Goal: Use online tool/utility: Utilize a website feature to perform a specific function

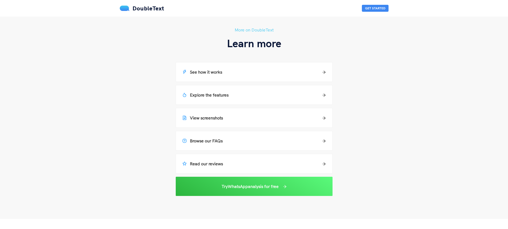
scroll to position [353, 0]
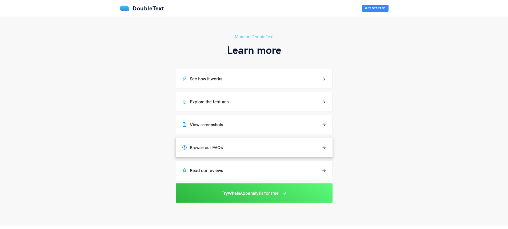
click at [247, 148] on div "Browse our FAQs" at bounding box center [253, 147] width 143 height 6
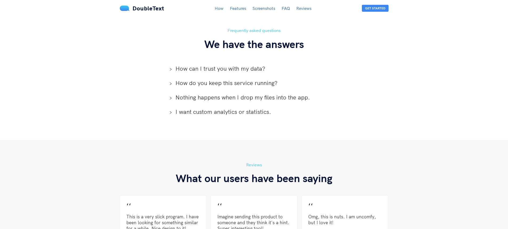
click at [171, 68] on icon "right" at bounding box center [170, 69] width 3 height 3
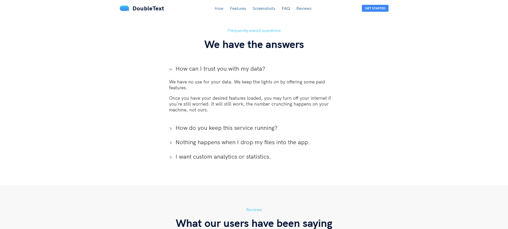
click at [171, 127] on icon "right" at bounding box center [171, 128] width 2 height 3
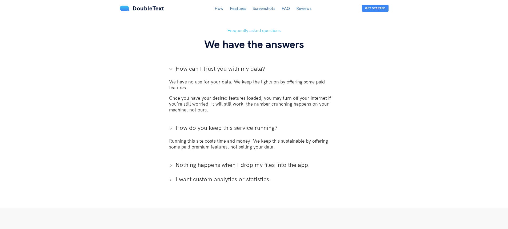
click at [172, 161] on div at bounding box center [172, 165] width 6 height 8
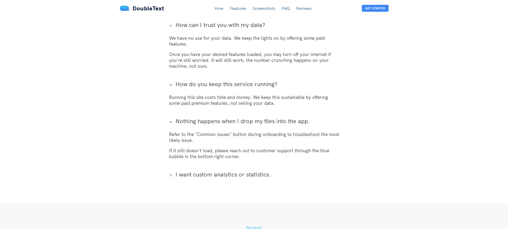
scroll to position [1232, 0]
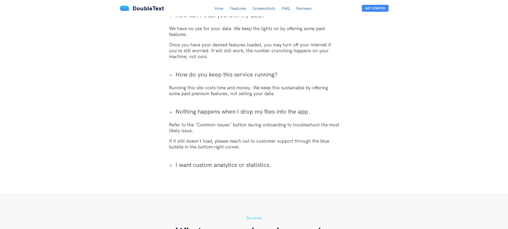
click at [172, 161] on div at bounding box center [172, 165] width 6 height 8
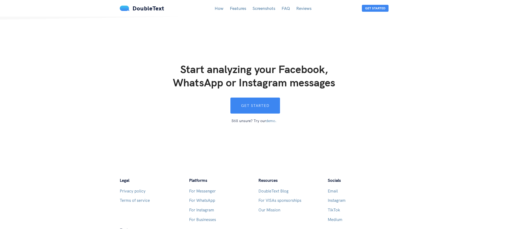
scroll to position [1579, 0]
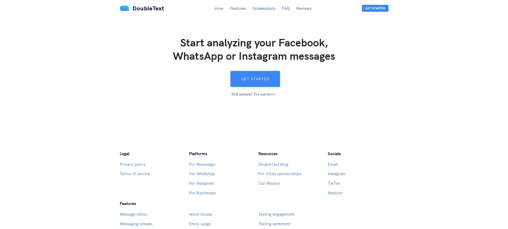
click at [251, 71] on button "Get started" at bounding box center [255, 79] width 50 height 16
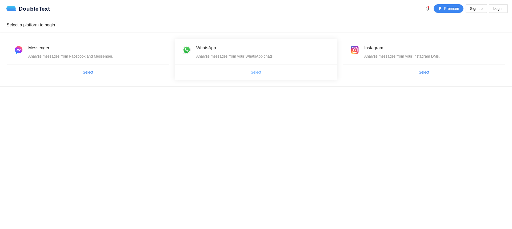
click at [252, 70] on span "Select" at bounding box center [256, 72] width 10 height 6
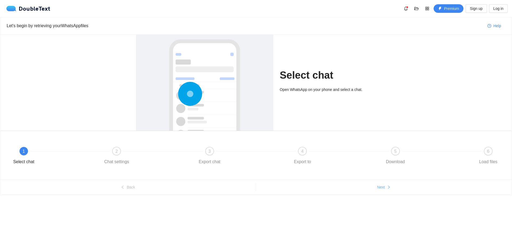
click at [381, 188] on span "Next" at bounding box center [381, 187] width 8 height 6
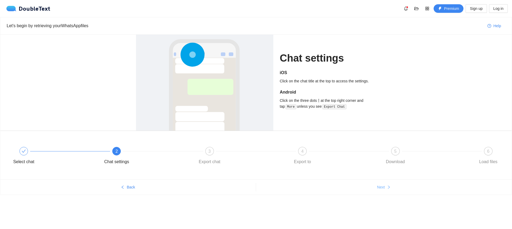
click at [384, 187] on span "Next" at bounding box center [381, 187] width 8 height 6
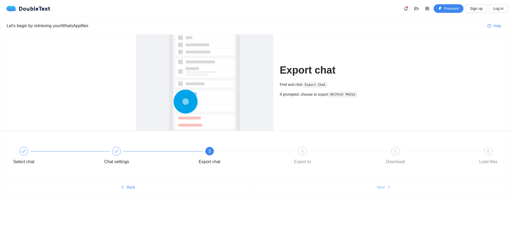
click at [384, 188] on span "Next" at bounding box center [381, 187] width 8 height 6
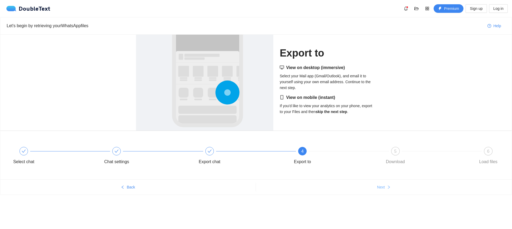
click at [384, 188] on span "Next" at bounding box center [381, 187] width 8 height 6
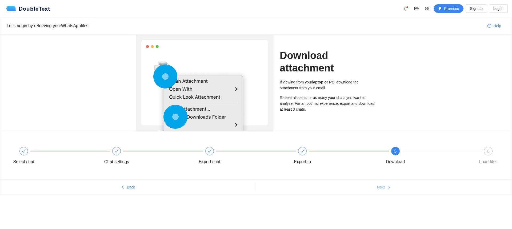
click at [386, 187] on button "Next" at bounding box center [384, 187] width 256 height 9
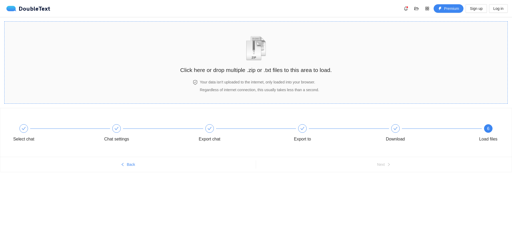
click at [258, 56] on img "zipOrTextIcon" at bounding box center [256, 48] width 25 height 25
click at [487, 127] on span "6" at bounding box center [488, 128] width 2 height 5
click at [256, 59] on img "zipOrTextIcon" at bounding box center [256, 48] width 25 height 25
click at [373, 199] on body "DoubleText Premium Sign up Log in Click here or drop multiple .zip or .txt file…" at bounding box center [256, 114] width 512 height 229
click at [417, 9] on icon "folder-open" at bounding box center [416, 8] width 4 height 3
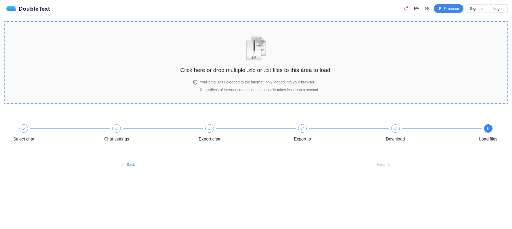
click at [427, 82] on section "Click here or drop multiple .zip or .txt files to this area to load. Your data …" at bounding box center [255, 62] width 503 height 82
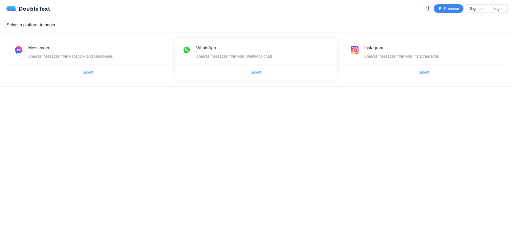
click at [243, 73] on span "Select" at bounding box center [256, 72] width 162 height 9
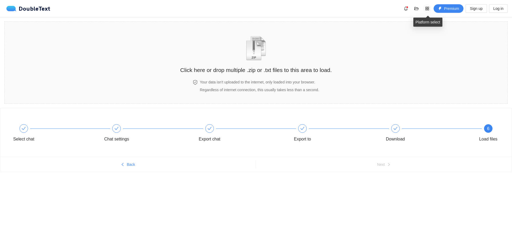
click at [427, 9] on icon "appstore" at bounding box center [427, 8] width 4 height 4
click at [416, 7] on icon "folder-open" at bounding box center [416, 8] width 4 height 4
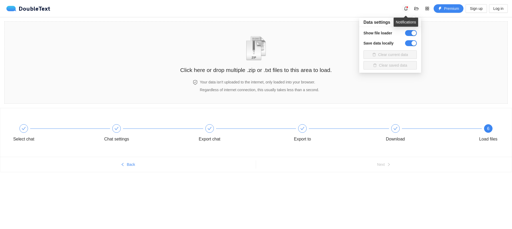
click at [405, 8] on icon "bell" at bounding box center [406, 8] width 4 height 4
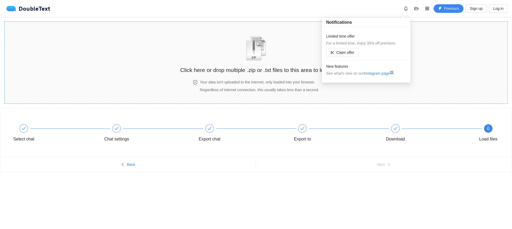
click at [144, 76] on section "Click here or drop multiple .zip or .txt files to this area to load. Your data …" at bounding box center [255, 62] width 503 height 82
click at [339, 203] on body "DoubleText Premium Sign up Log in Click here or drop multiple .zip or .txt file…" at bounding box center [256, 114] width 512 height 229
click at [340, 205] on body "DoubleText Premium Sign up Log in Click here or drop multiple .zip or .txt file…" at bounding box center [256, 114] width 512 height 229
